Goal: Task Accomplishment & Management: Use online tool/utility

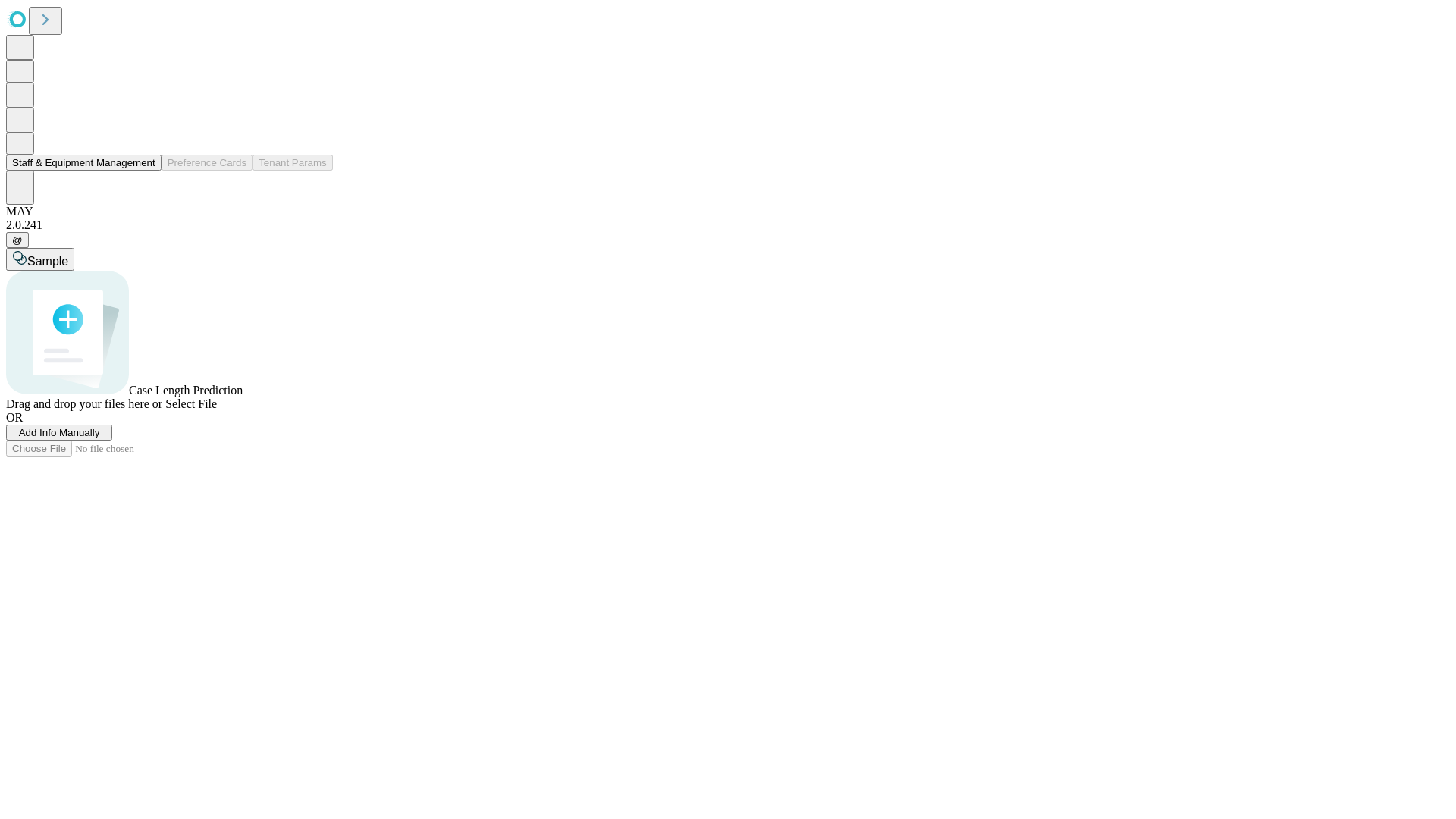
click at [142, 171] on button "Staff & Equipment Management" at bounding box center [84, 162] width 155 height 16
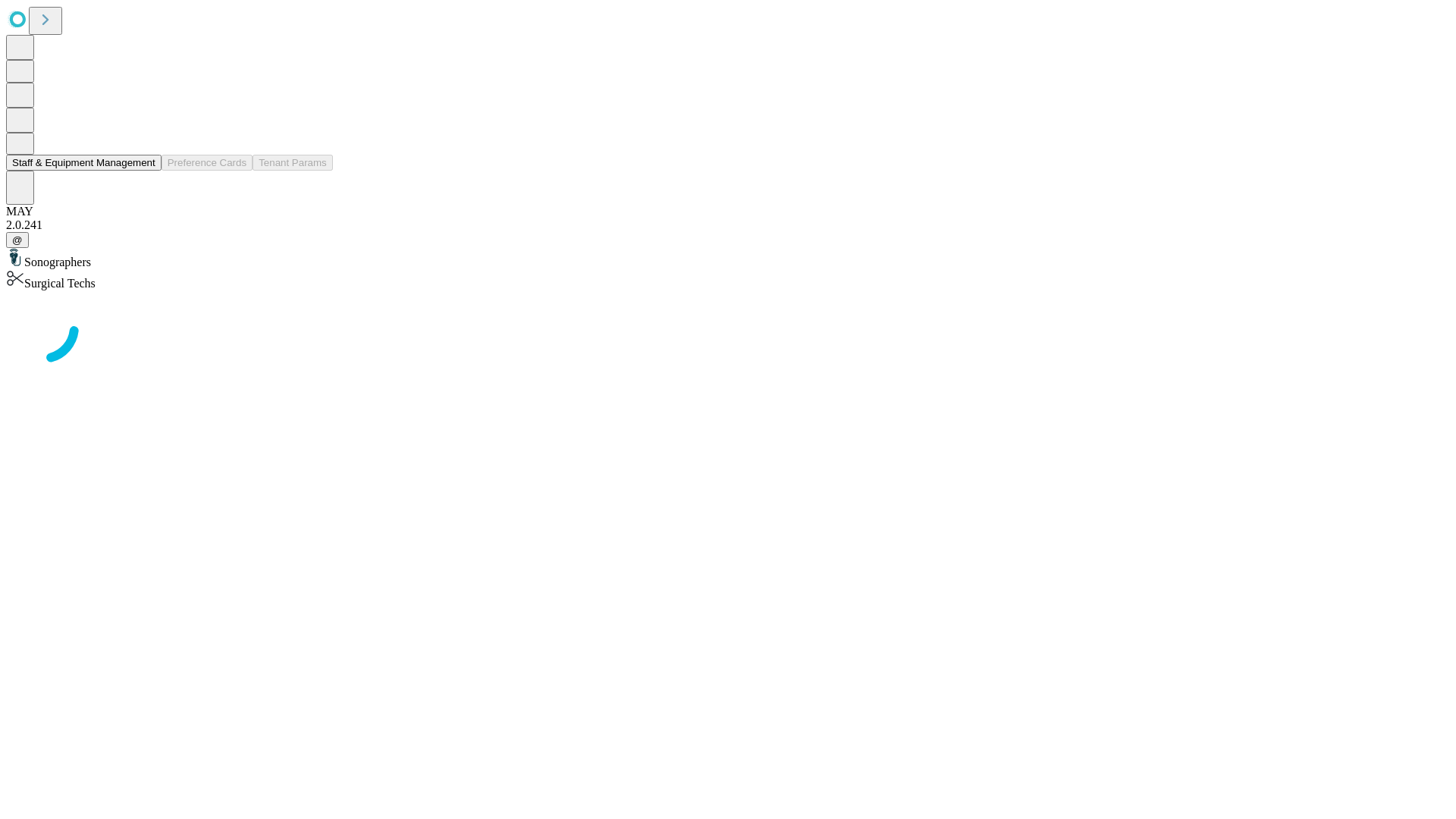
click at [144, 171] on button "Staff & Equipment Management" at bounding box center [84, 162] width 155 height 16
